Goal: Find contact information

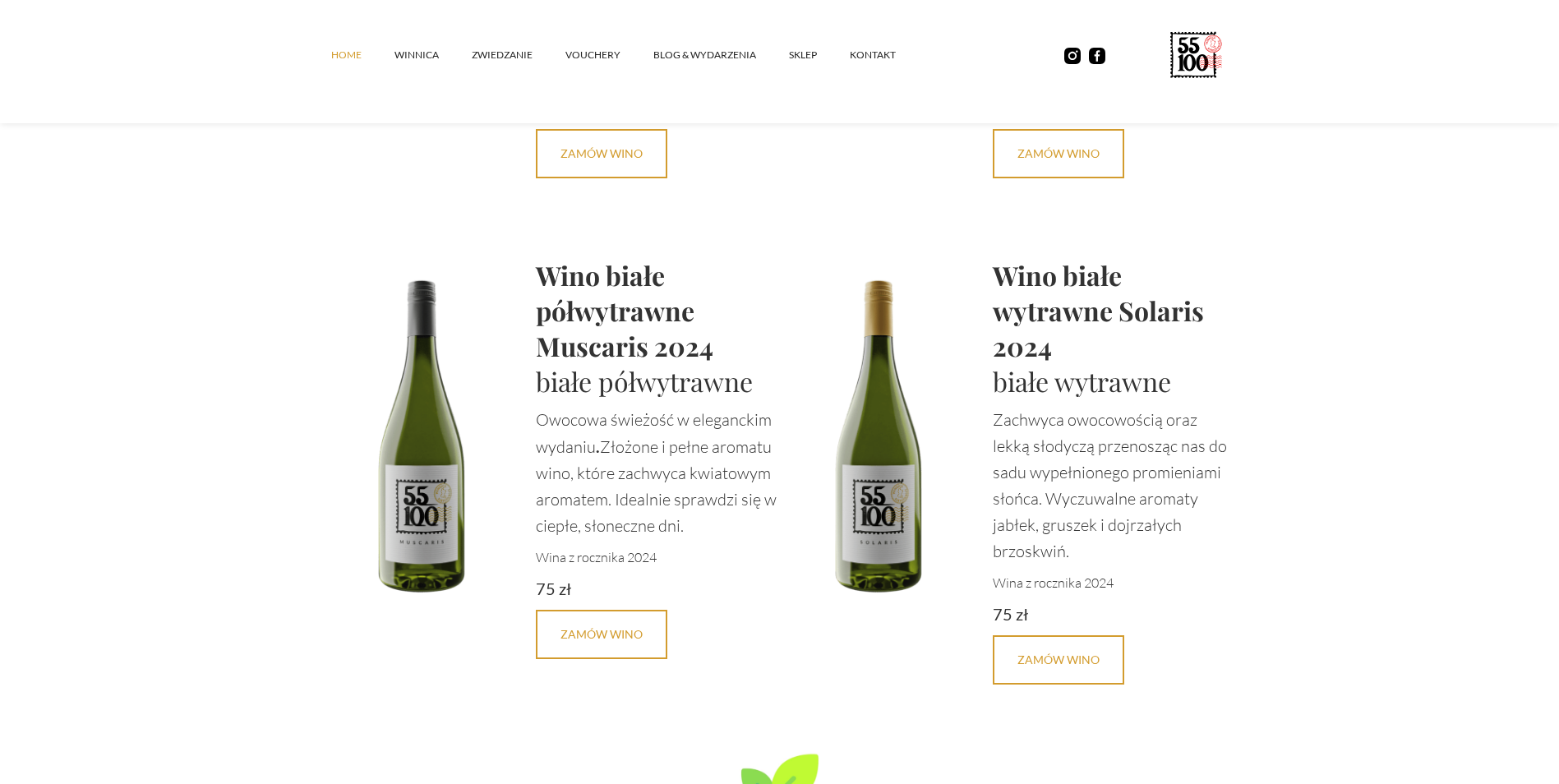
scroll to position [3779, 0]
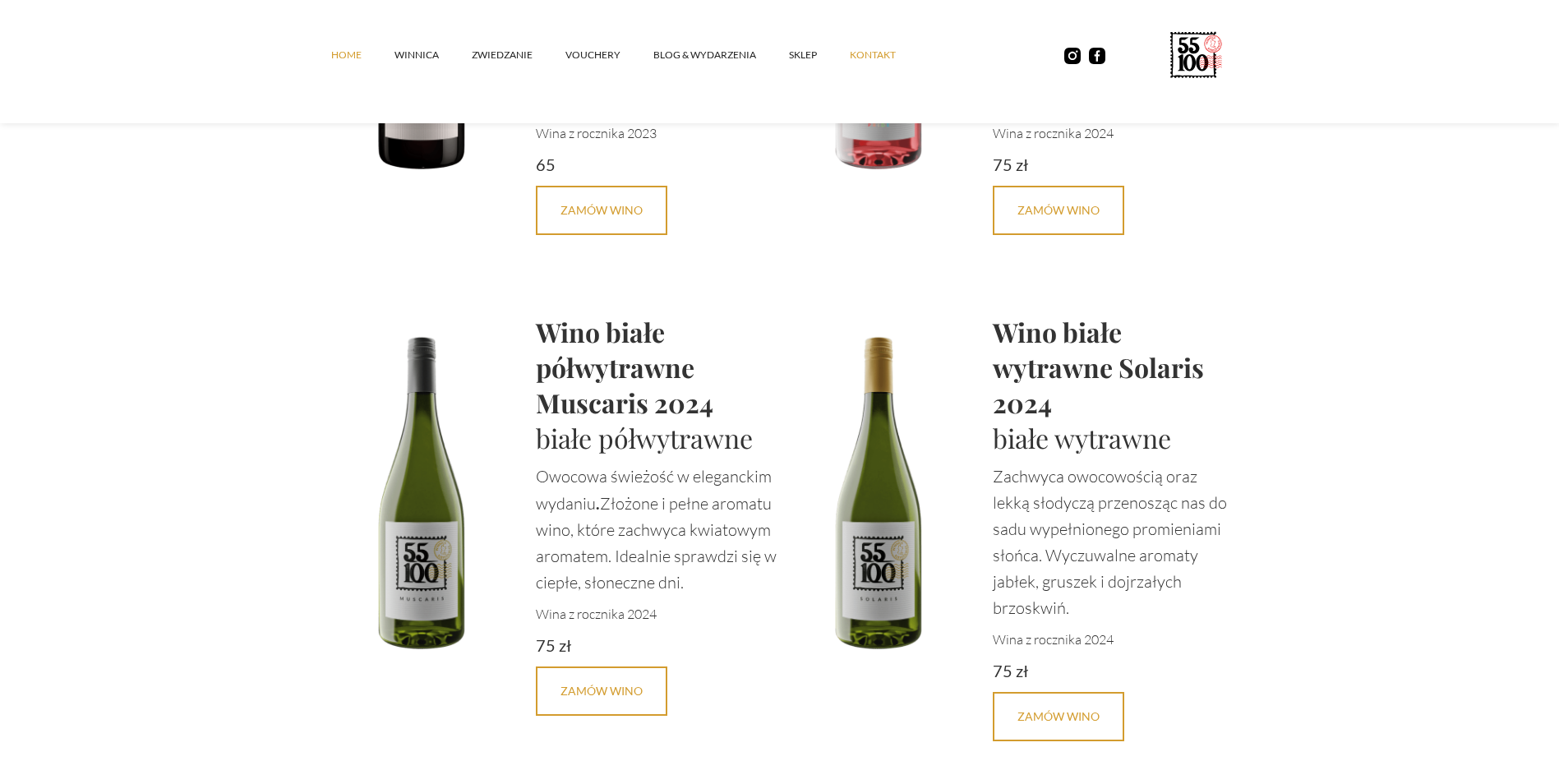
click at [876, 52] on link "kontakt" at bounding box center [889, 54] width 79 height 49
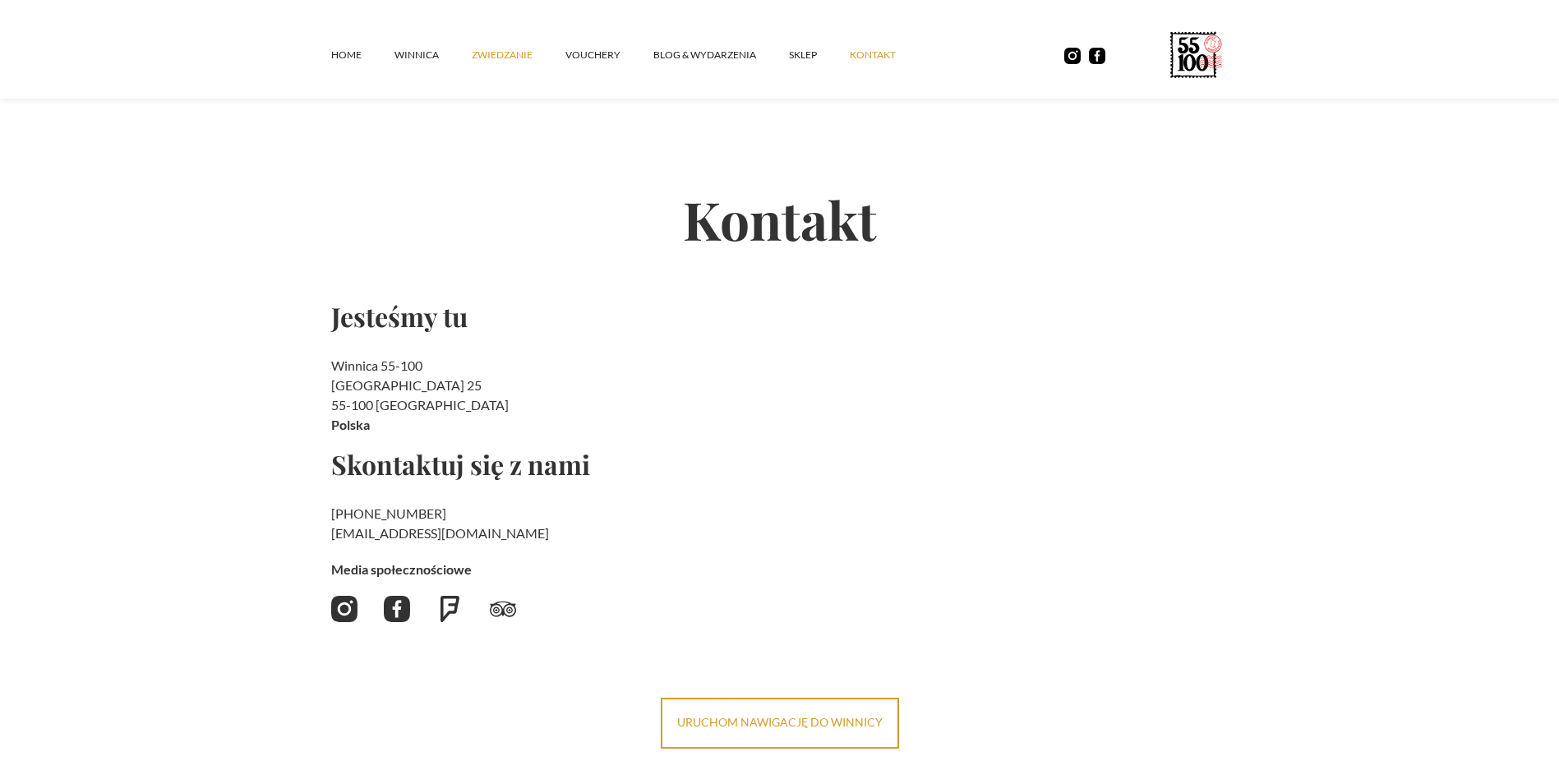
click at [517, 52] on link "ZWIEDZANIE" at bounding box center [518, 54] width 94 height 49
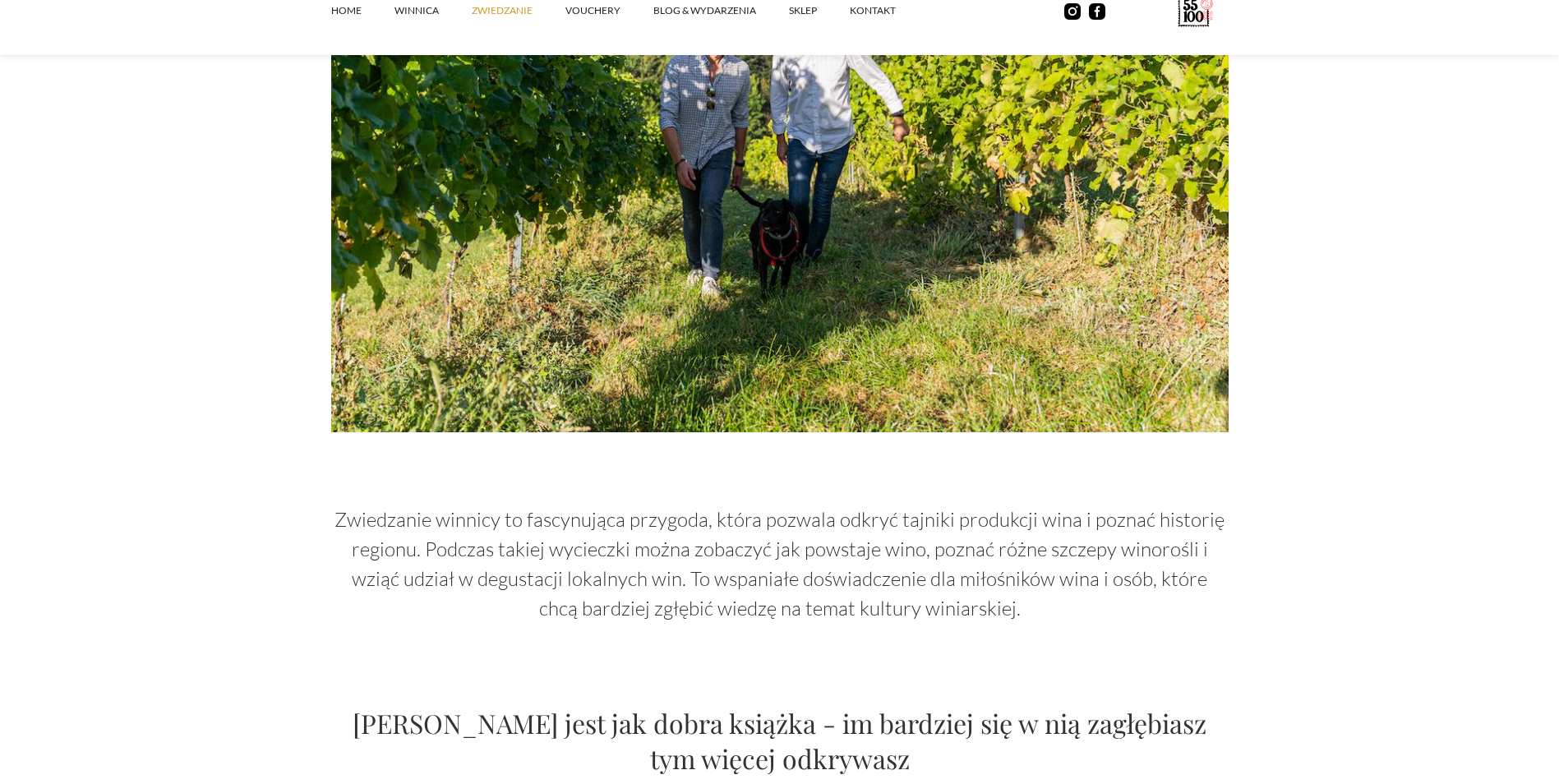
scroll to position [246, 0]
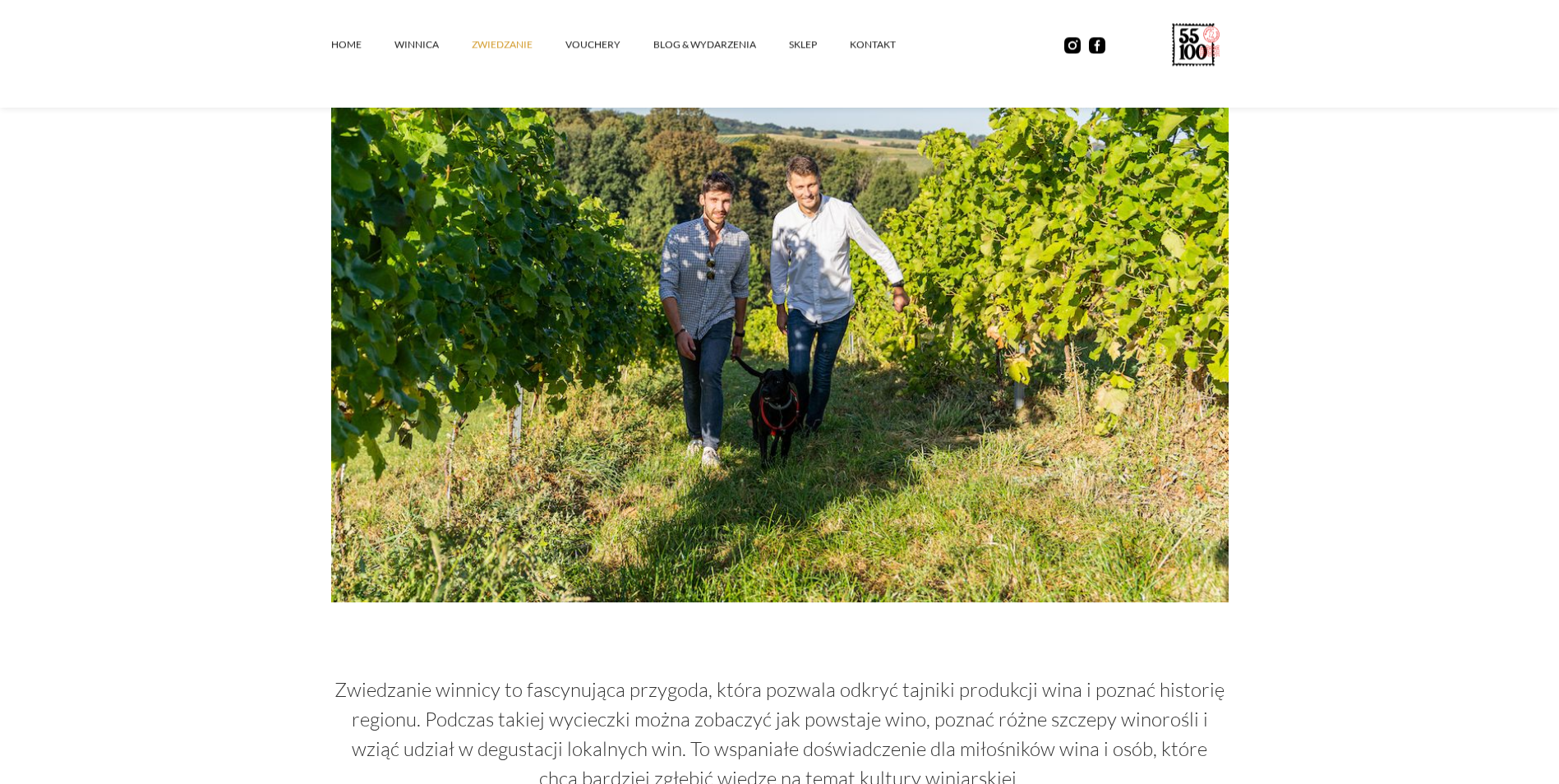
click at [882, 3] on div "Home winnica ZWIEDZANIE vouchery Blog & Wydarzenia SKLEP kontakt" at bounding box center [779, 53] width 1559 height 108
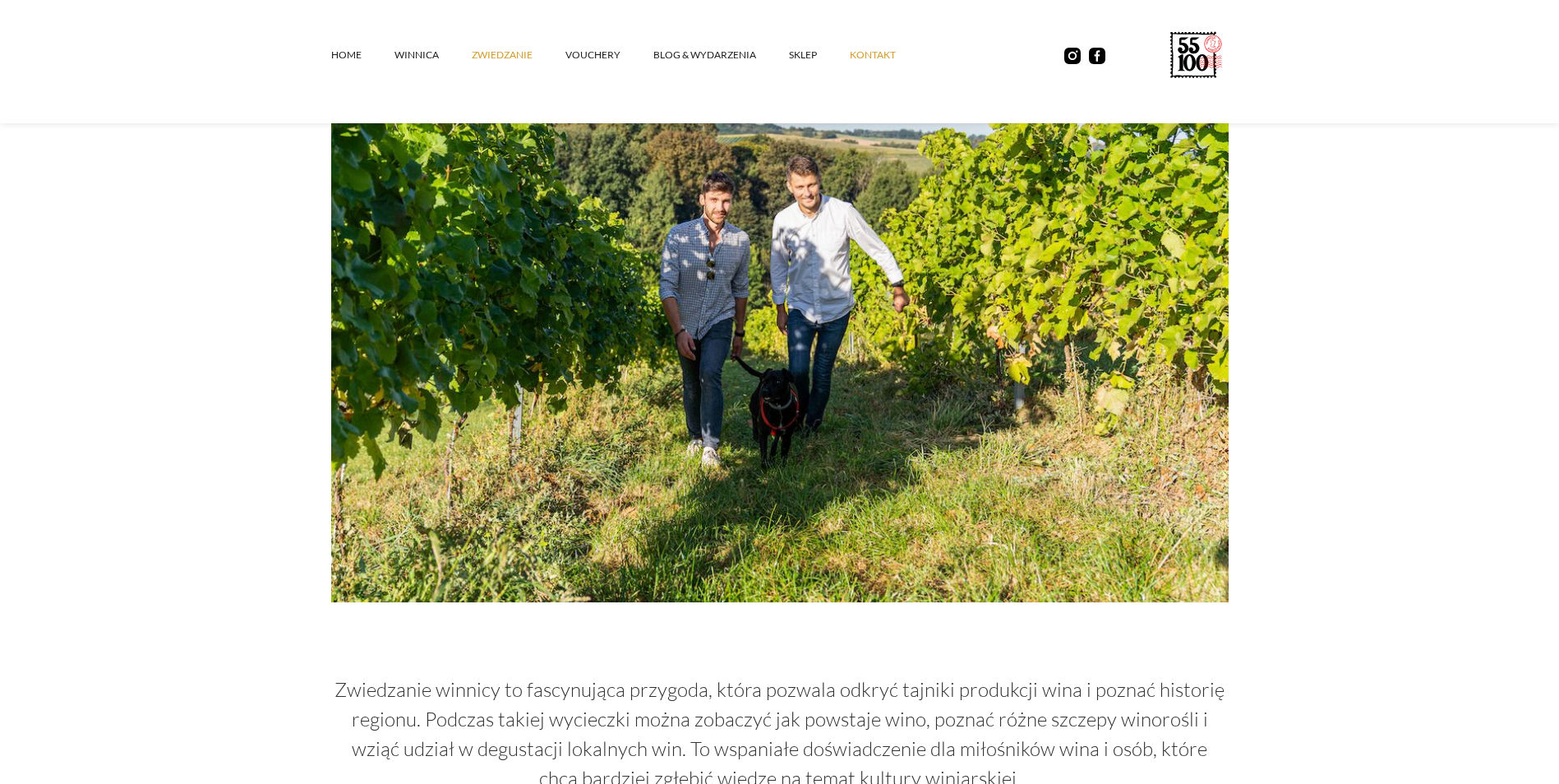
click at [879, 63] on link "kontakt" at bounding box center [889, 54] width 79 height 49
